Goal: Information Seeking & Learning: Learn about a topic

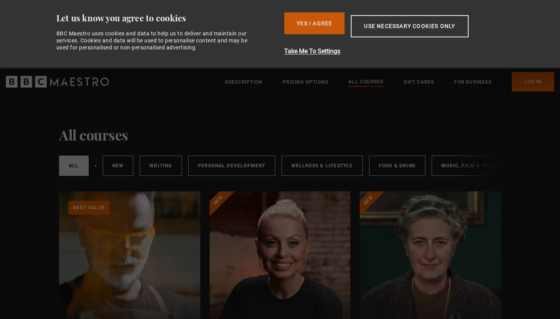
click at [327, 23] on button "Yes I Agree" at bounding box center [314, 23] width 60 height 22
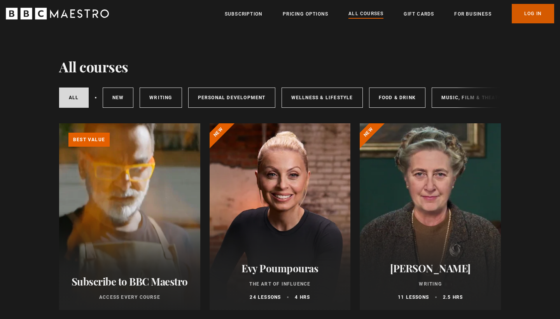
click at [533, 23] on link "Log In" at bounding box center [532, 13] width 42 height 19
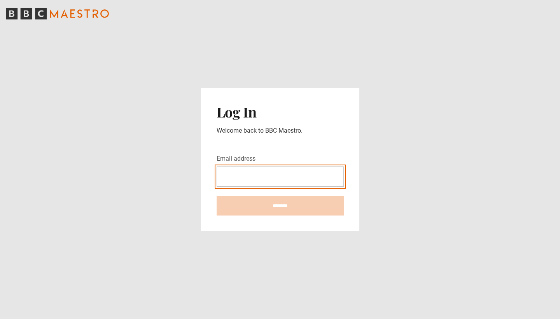
type input "**********"
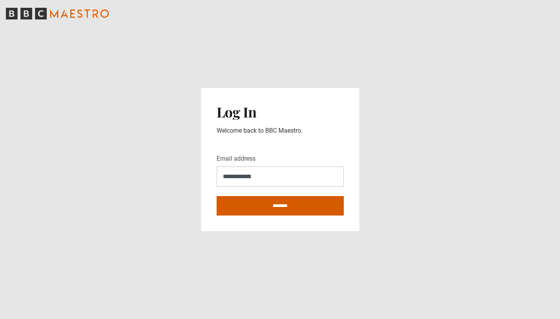
click at [278, 208] on input "********" at bounding box center [279, 205] width 127 height 19
type input "**********"
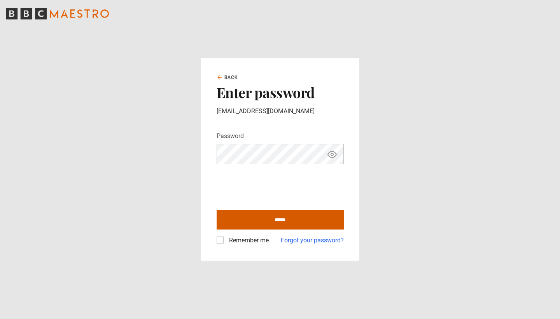
click at [239, 217] on input "******" at bounding box center [279, 219] width 127 height 19
type input "**********"
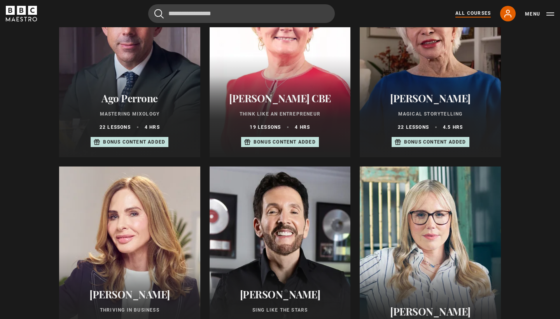
scroll to position [346, 0]
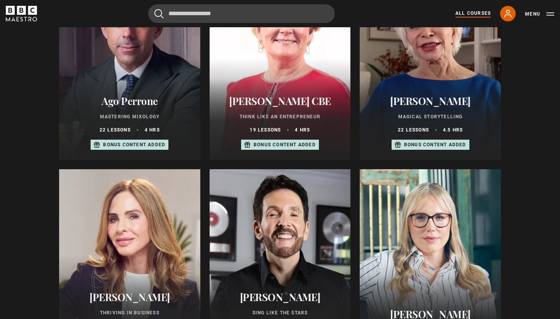
click at [239, 217] on div at bounding box center [279, 262] width 141 height 187
click at [249, 291] on h2 "[PERSON_NAME]" at bounding box center [280, 297] width 122 height 12
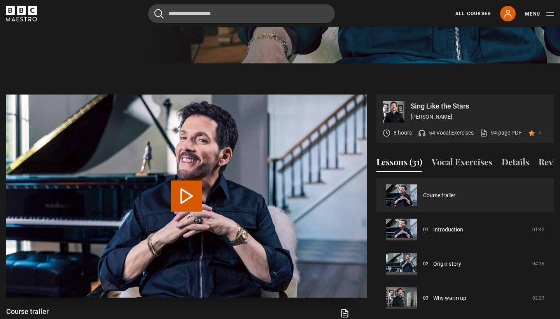
scroll to position [330, 0]
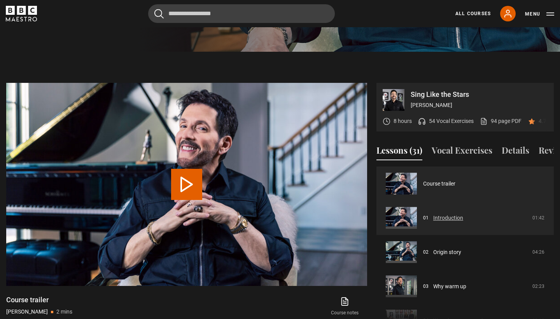
click at [433, 214] on link "Introduction" at bounding box center [448, 218] width 30 height 8
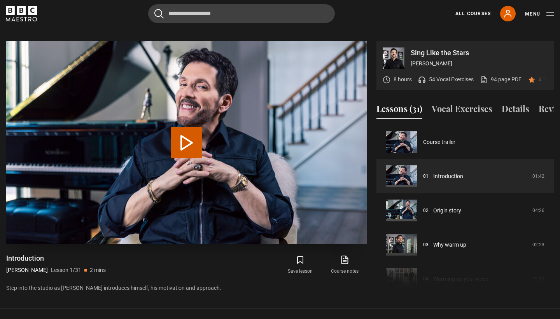
click at [192, 144] on button "Play Lesson Introduction" at bounding box center [186, 142] width 31 height 31
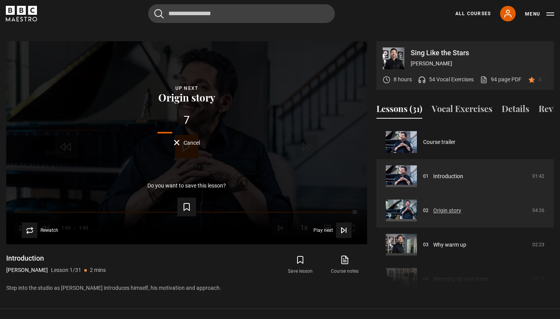
click at [433, 211] on link "Origin story" at bounding box center [447, 210] width 28 height 8
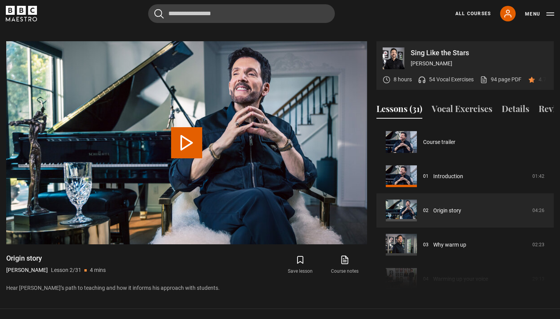
scroll to position [34, 0]
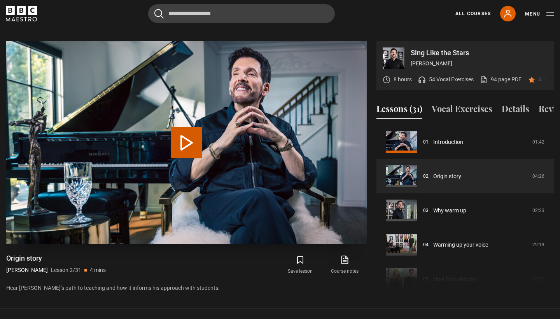
click at [188, 138] on button "Play Lesson Origin story" at bounding box center [186, 142] width 31 height 31
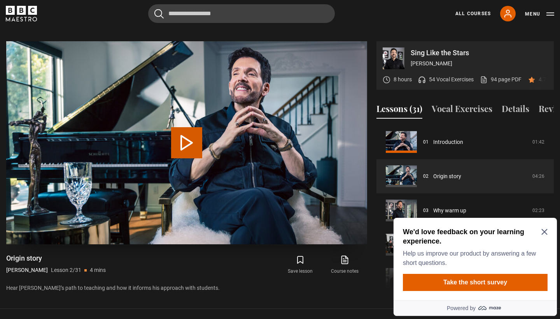
scroll to position [0, 0]
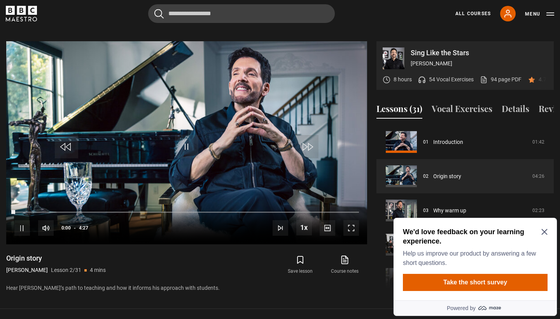
click at [542, 231] on icon "Close Maze Prompt" at bounding box center [544, 231] width 6 height 6
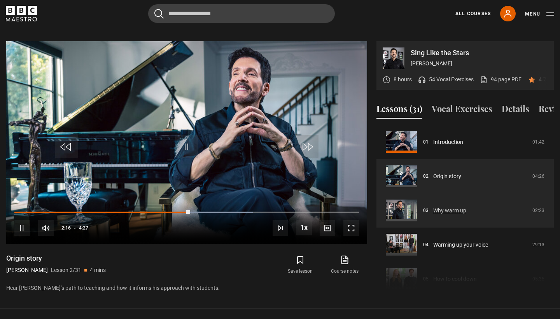
click at [433, 214] on link "Why warm up" at bounding box center [449, 210] width 33 height 8
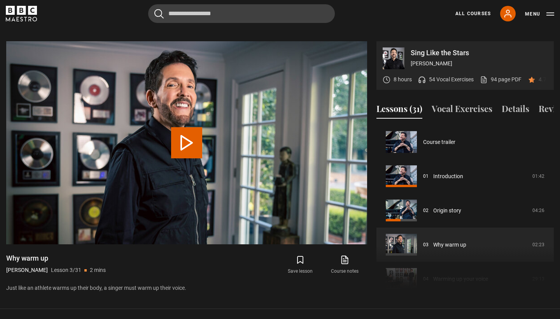
scroll to position [68, 0]
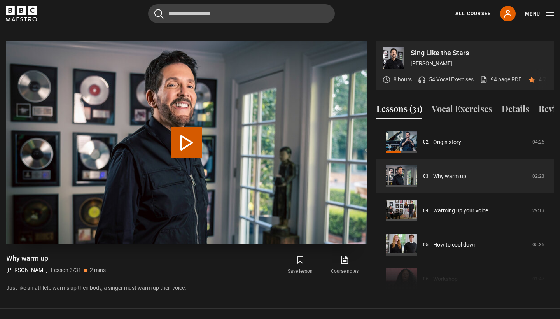
click at [183, 148] on button "Play Lesson Why warm up" at bounding box center [186, 142] width 31 height 31
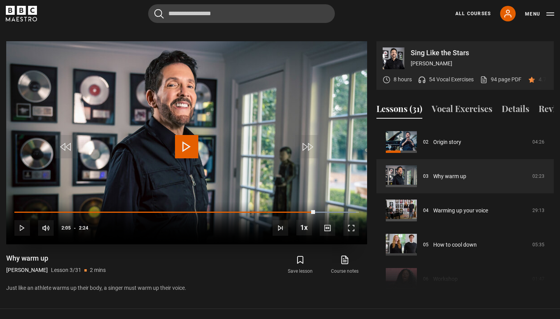
drag, startPoint x: 315, startPoint y: 202, endPoint x: 363, endPoint y: 199, distance: 48.6
click at [363, 201] on div "10s Skip Back 10 seconds Play 10s Skip Forward 10 seconds Loaded : 99.13% 2:23 …" at bounding box center [186, 222] width 361 height 43
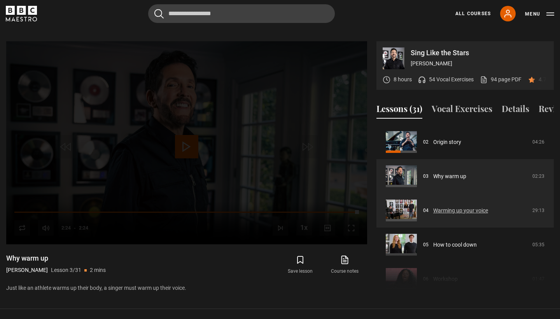
click at [433, 206] on link "Warming up your voice" at bounding box center [460, 210] width 55 height 8
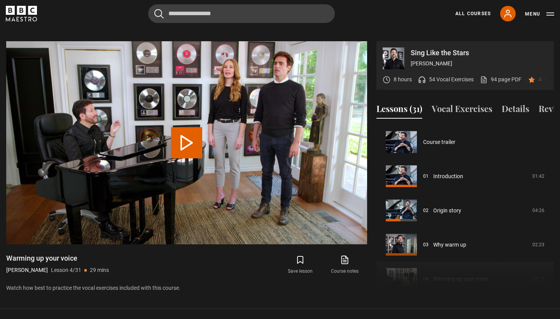
scroll to position [103, 0]
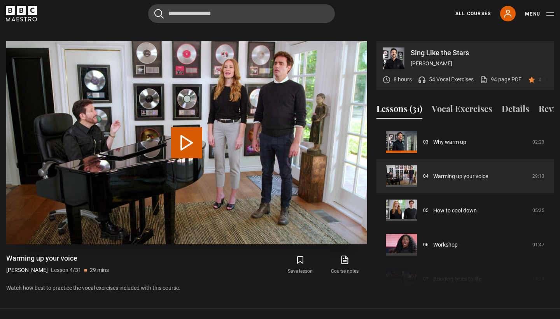
click at [189, 137] on button "Play Lesson Warming up your voice" at bounding box center [186, 142] width 31 height 31
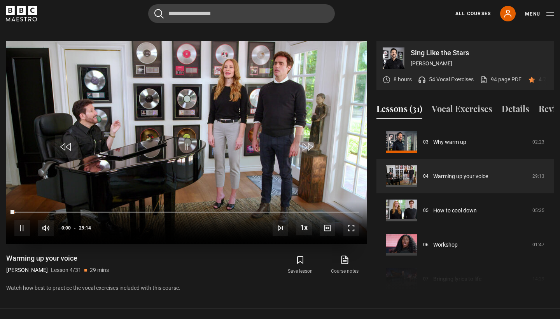
click at [353, 220] on span "Video Player" at bounding box center [351, 228] width 16 height 16
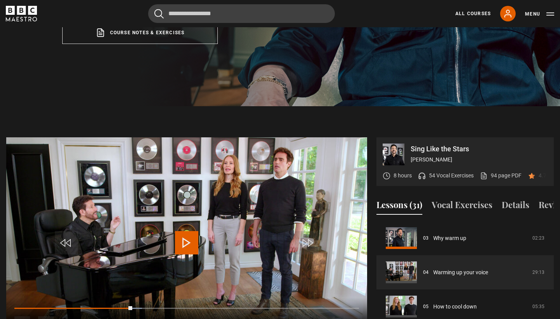
scroll to position [318, 0]
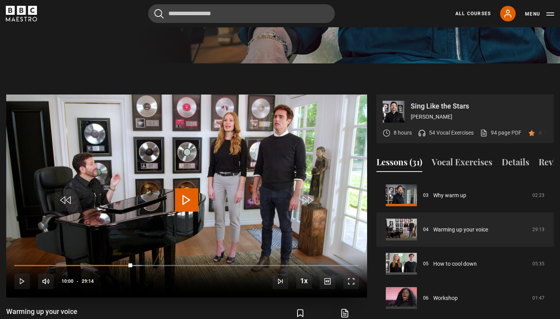
click at [346, 273] on span "Video Player" at bounding box center [351, 281] width 16 height 16
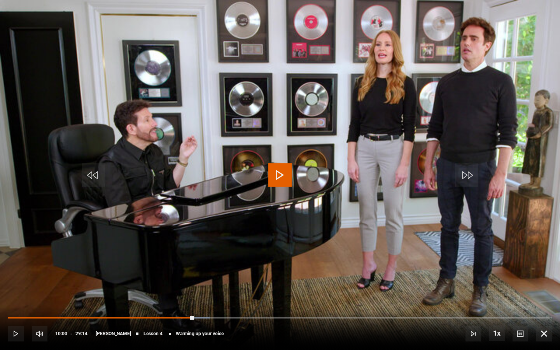
click at [271, 175] on span "Video Player" at bounding box center [279, 174] width 23 height 23
click at [288, 179] on span "Video Player" at bounding box center [279, 174] width 23 height 23
click at [268, 178] on span "Video Player" at bounding box center [279, 174] width 23 height 23
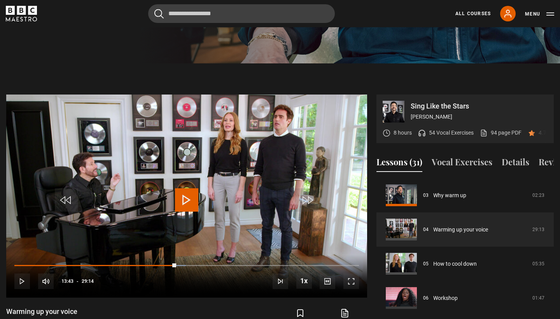
click at [24, 17] on icon "BBC Maestro" at bounding box center [25, 19] width 3 height 4
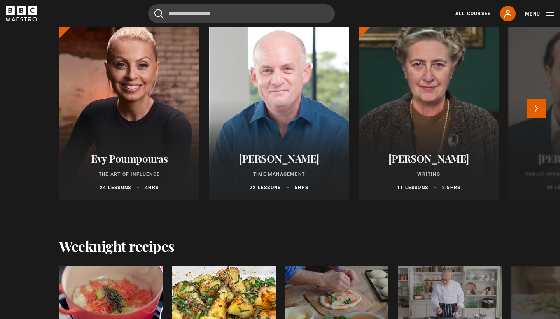
scroll to position [1097, 0]
click at [531, 110] on button "Next" at bounding box center [535, 107] width 19 height 19
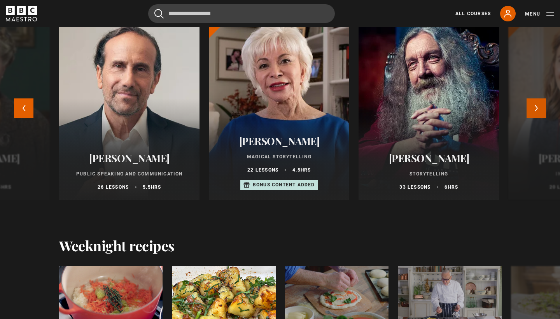
click at [531, 110] on button "Next" at bounding box center [535, 107] width 19 height 19
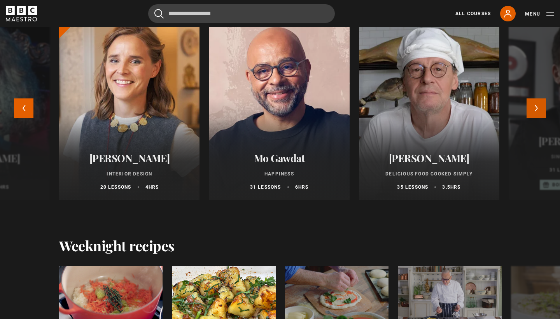
click at [531, 110] on button "Next" at bounding box center [535, 107] width 19 height 19
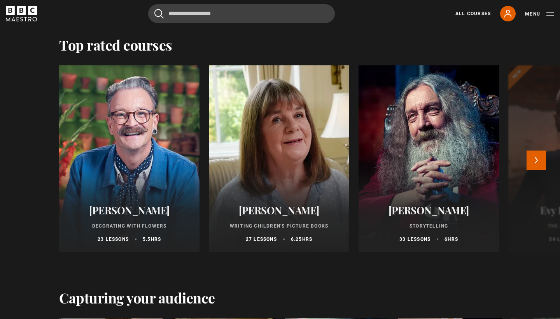
scroll to position [1601, 0]
click at [531, 163] on button "Next" at bounding box center [535, 159] width 19 height 19
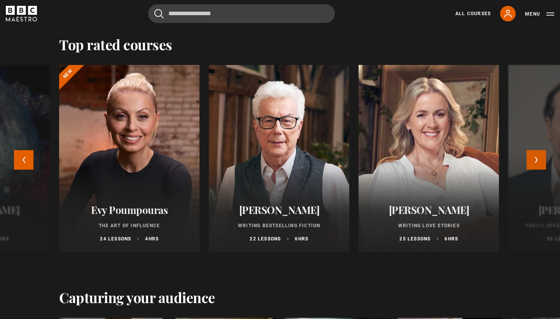
click at [531, 163] on button "Next" at bounding box center [535, 159] width 19 height 19
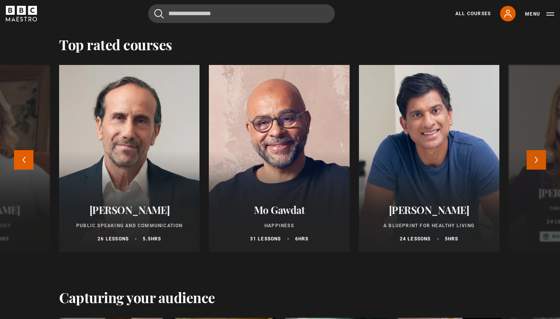
click at [531, 163] on button "Next" at bounding box center [535, 159] width 19 height 19
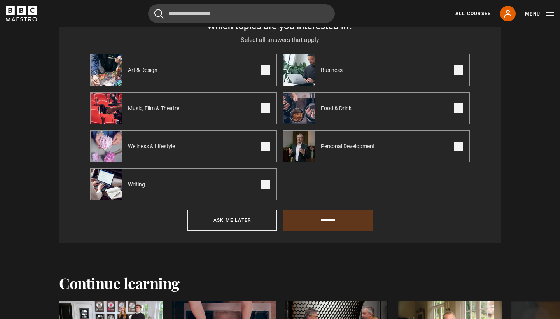
scroll to position [337, 0]
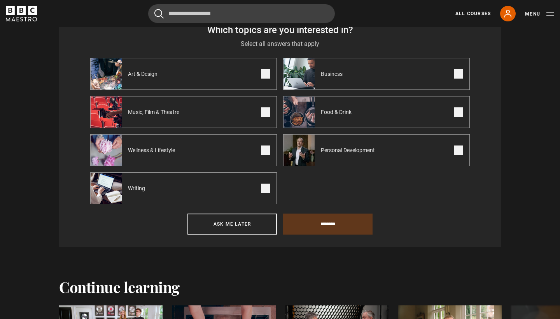
click at [225, 111] on label "Music, Film & Theatre" at bounding box center [183, 112] width 187 height 32
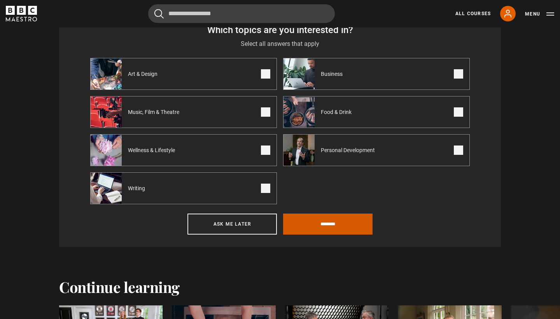
click at [295, 228] on input "********" at bounding box center [327, 223] width 89 height 21
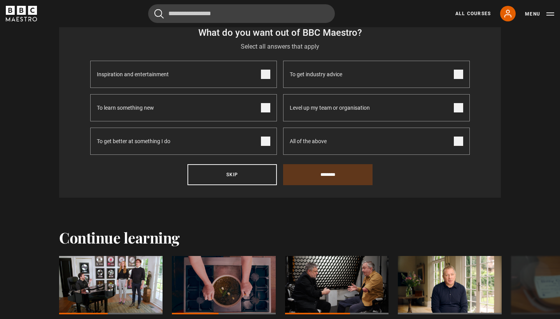
scroll to position [270, 0]
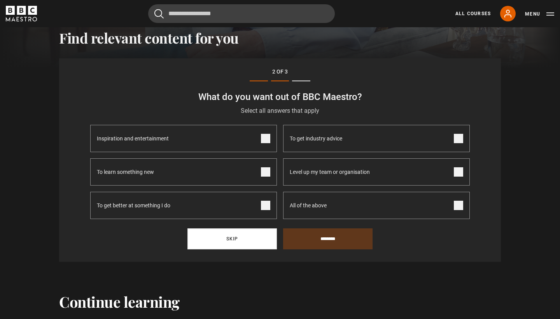
click at [267, 242] on button "Skip" at bounding box center [231, 238] width 89 height 21
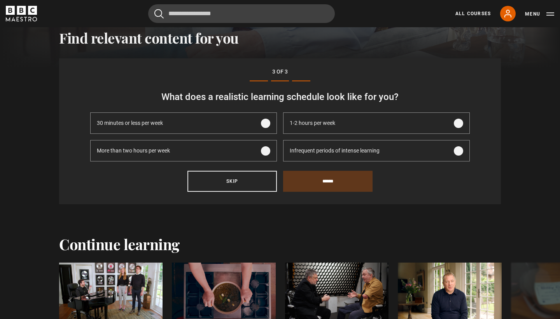
scroll to position [272, 0]
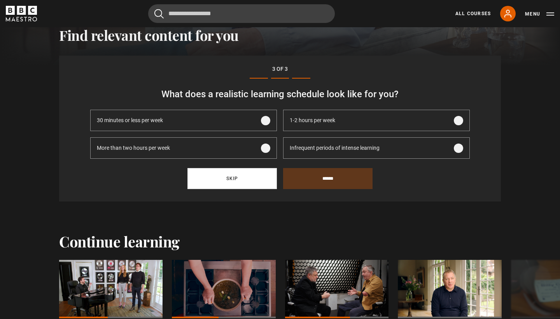
click at [235, 179] on button "Skip" at bounding box center [231, 178] width 89 height 21
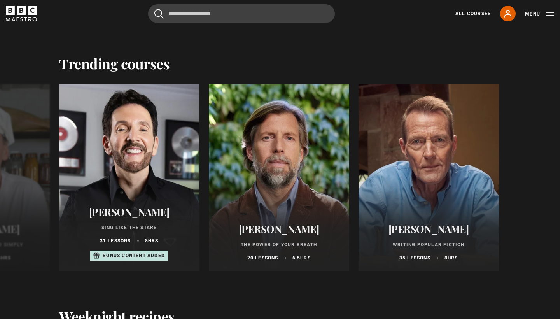
scroll to position [849, 0]
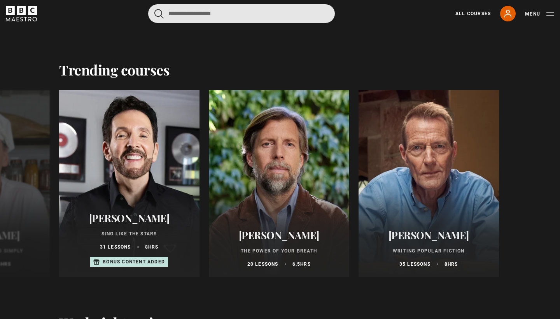
click at [235, 21] on input "Search" at bounding box center [241, 13] width 187 height 19
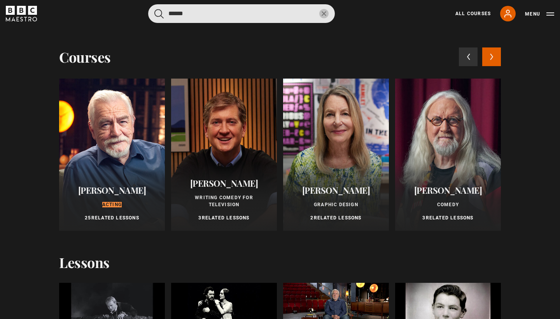
type input "******"
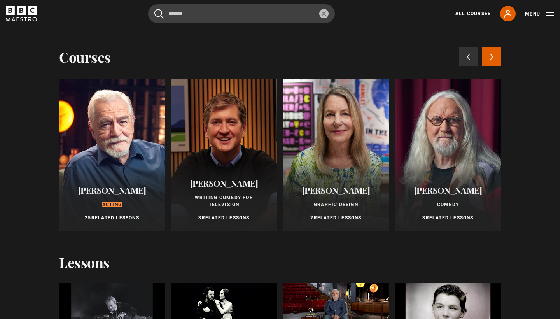
click at [110, 131] on div at bounding box center [112, 154] width 106 height 152
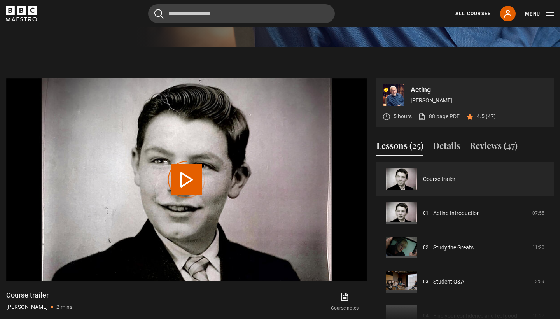
scroll to position [312, 0]
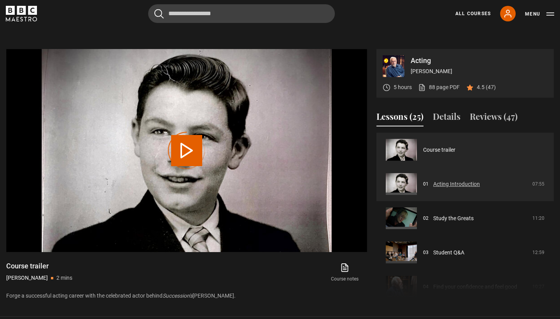
click at [433, 187] on link "Acting Introduction" at bounding box center [456, 184] width 47 height 8
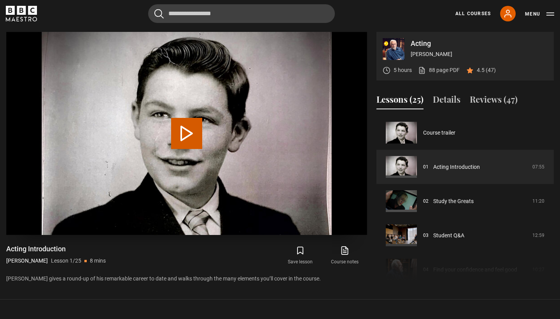
click at [191, 141] on button "Play Lesson Acting Introduction" at bounding box center [186, 133] width 31 height 31
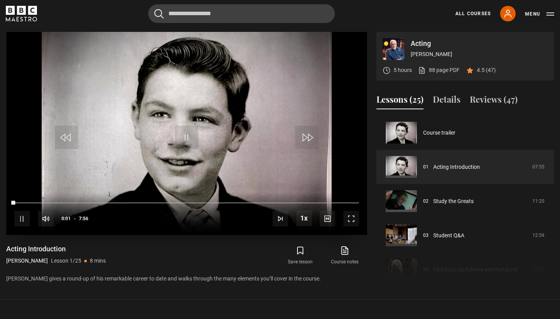
click at [349, 222] on span "Video Player" at bounding box center [351, 219] width 16 height 16
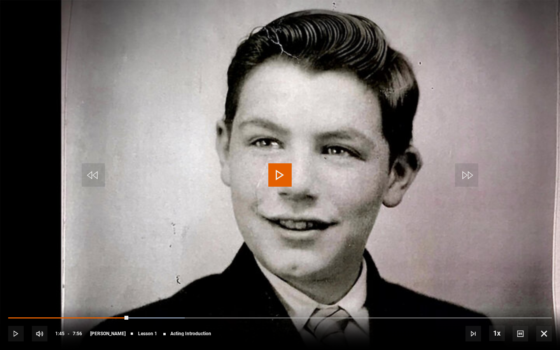
click at [276, 167] on span "Video Player" at bounding box center [279, 174] width 23 height 23
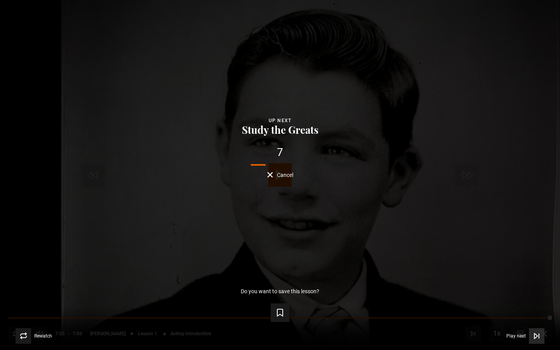
click at [542, 318] on span "Video Player" at bounding box center [536, 336] width 16 height 16
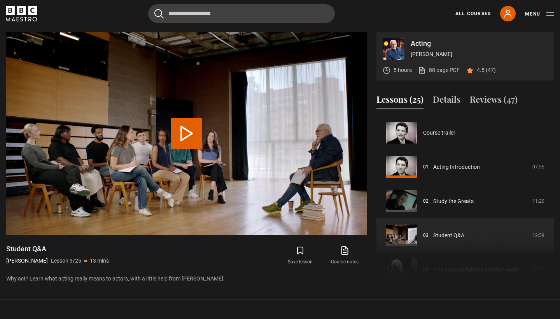
scroll to position [68, 0]
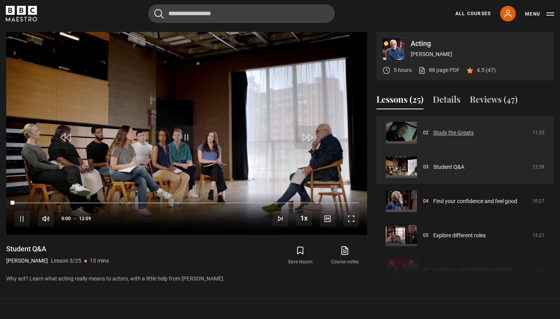
click at [433, 136] on link "Study the Greats" at bounding box center [453, 133] width 40 height 8
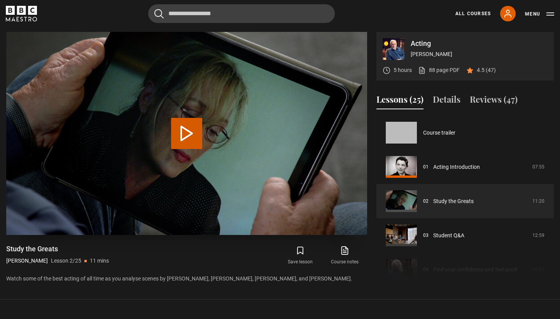
scroll to position [34, 0]
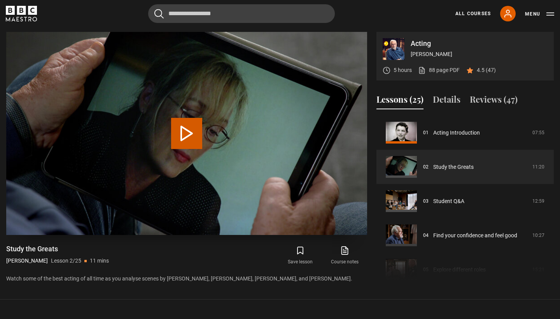
click at [191, 137] on button "Play Lesson Study the Greats" at bounding box center [186, 133] width 31 height 31
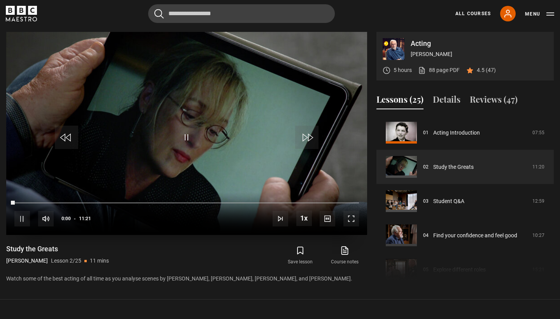
click at [346, 219] on span "Video Player" at bounding box center [351, 219] width 16 height 16
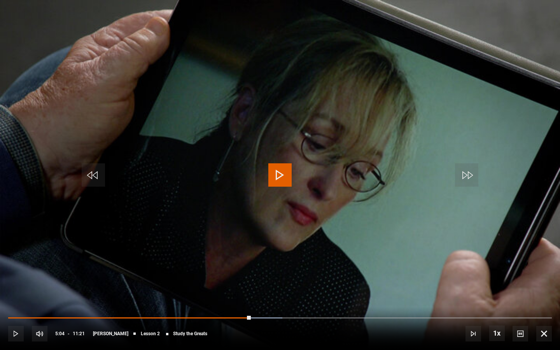
click at [288, 169] on span "Video Player" at bounding box center [279, 174] width 23 height 23
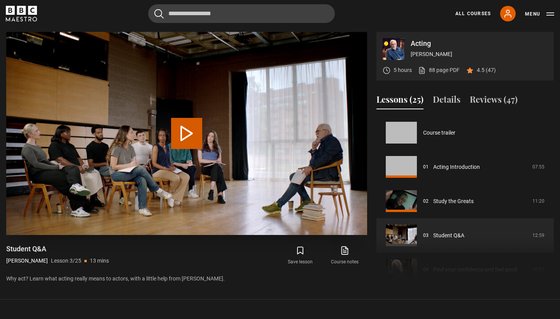
scroll to position [68, 0]
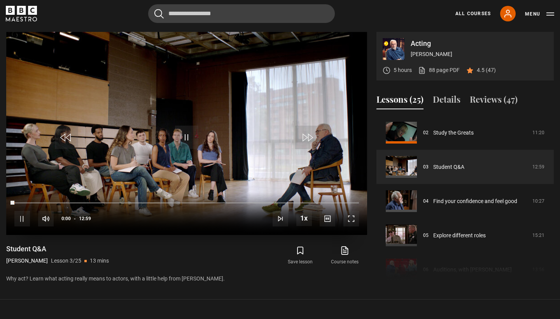
click at [350, 213] on span "Video Player" at bounding box center [351, 219] width 16 height 16
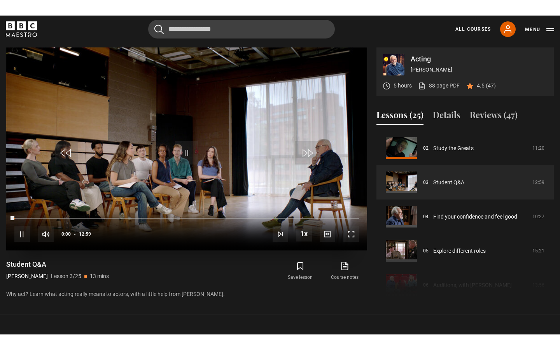
scroll to position [354, 0]
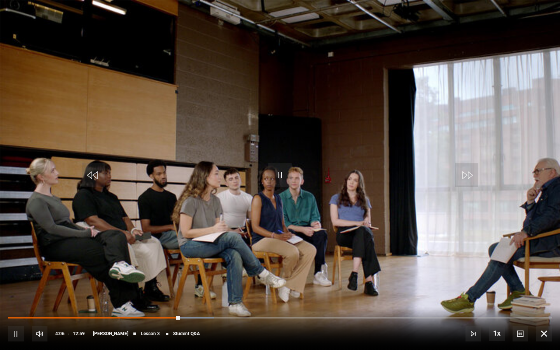
click at [271, 183] on span "Video Player" at bounding box center [279, 174] width 23 height 23
click at [267, 174] on video "Video Player" at bounding box center [280, 175] width 560 height 350
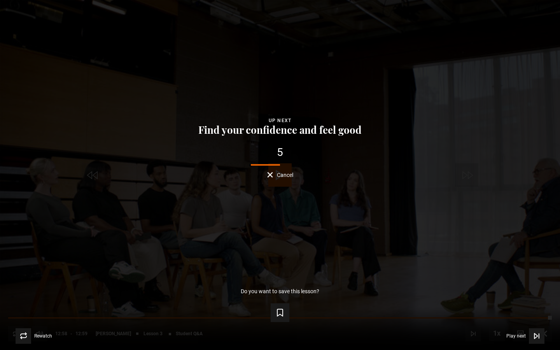
click at [276, 179] on div "Lesson Completed Up next Find your confidence and feel good 5 Cancel Do you wan…" at bounding box center [280, 175] width 560 height 350
click at [274, 174] on button "Cancel" at bounding box center [280, 175] width 26 height 6
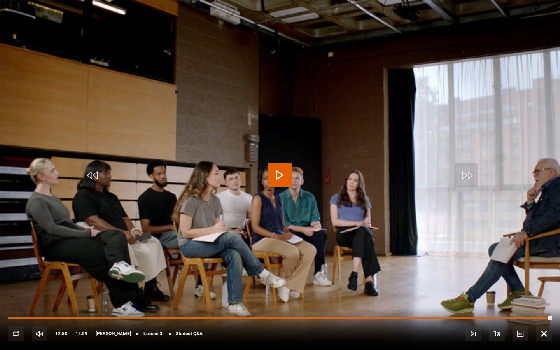
click at [545, 318] on span "Video Player" at bounding box center [544, 334] width 16 height 16
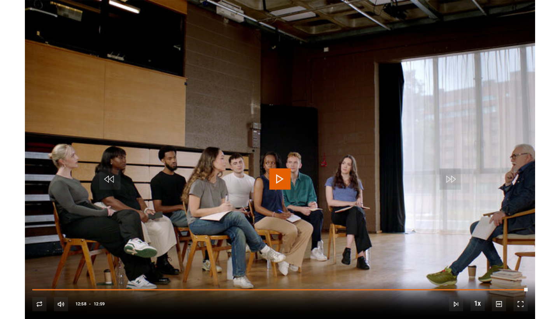
scroll to position [329, 0]
